Goal: Information Seeking & Learning: Find specific page/section

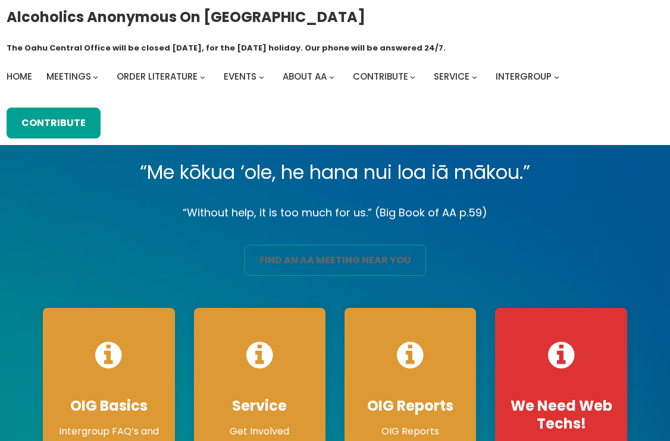
click at [398, 258] on link "find an aa meeting near you" at bounding box center [334, 260] width 181 height 31
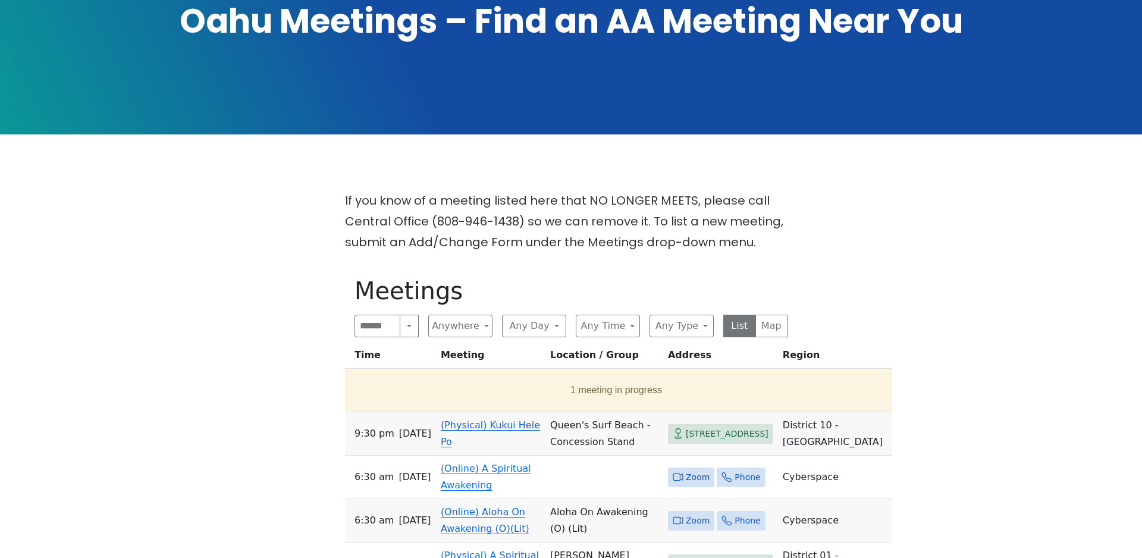
scroll to position [485, 0]
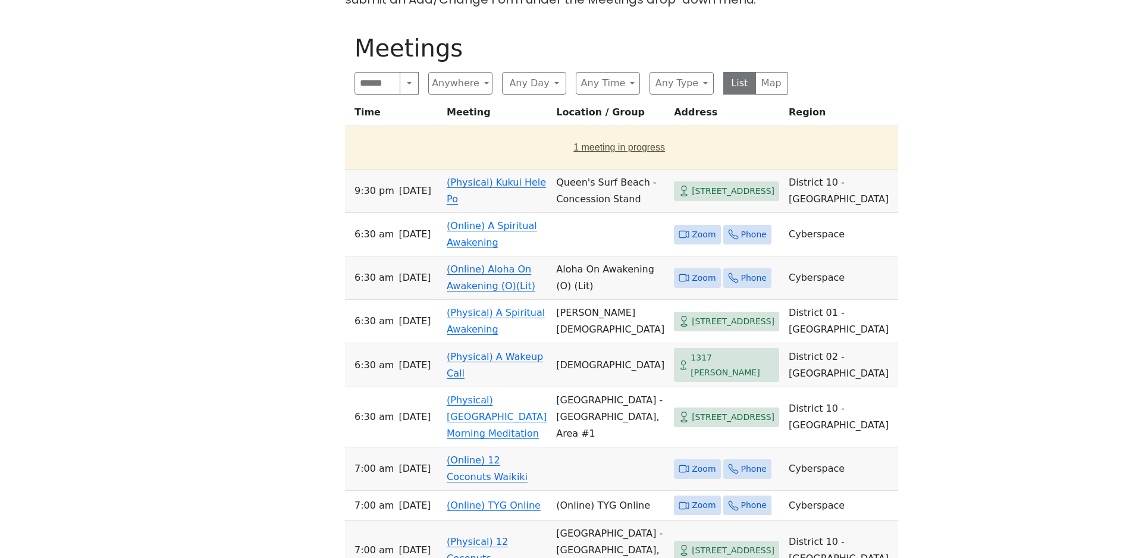
click at [576, 131] on button "1 meeting in progress" at bounding box center [619, 147] width 539 height 33
click at [486, 133] on link "(Online) Recovery in Da House" at bounding box center [497, 147] width 100 height 28
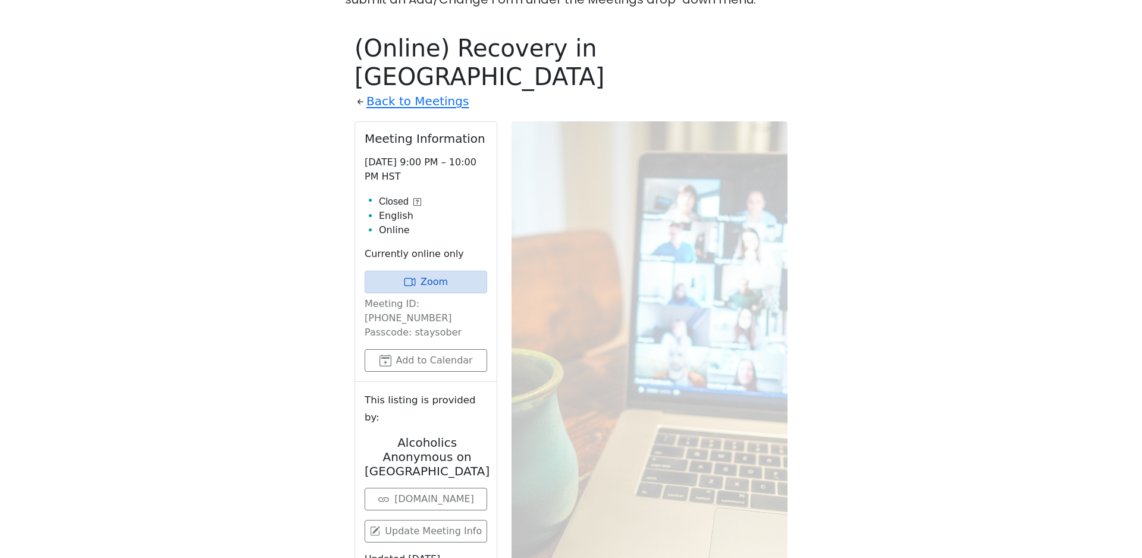
scroll to position [484, 0]
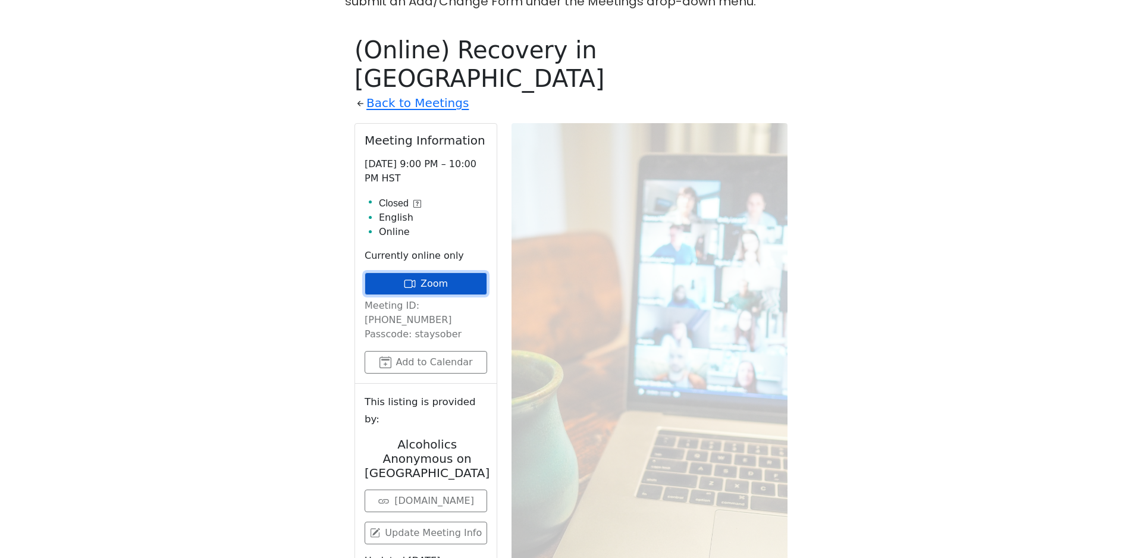
click at [461, 272] on link "Zoom" at bounding box center [426, 283] width 123 height 23
